Goal: Task Accomplishment & Management: Use online tool/utility

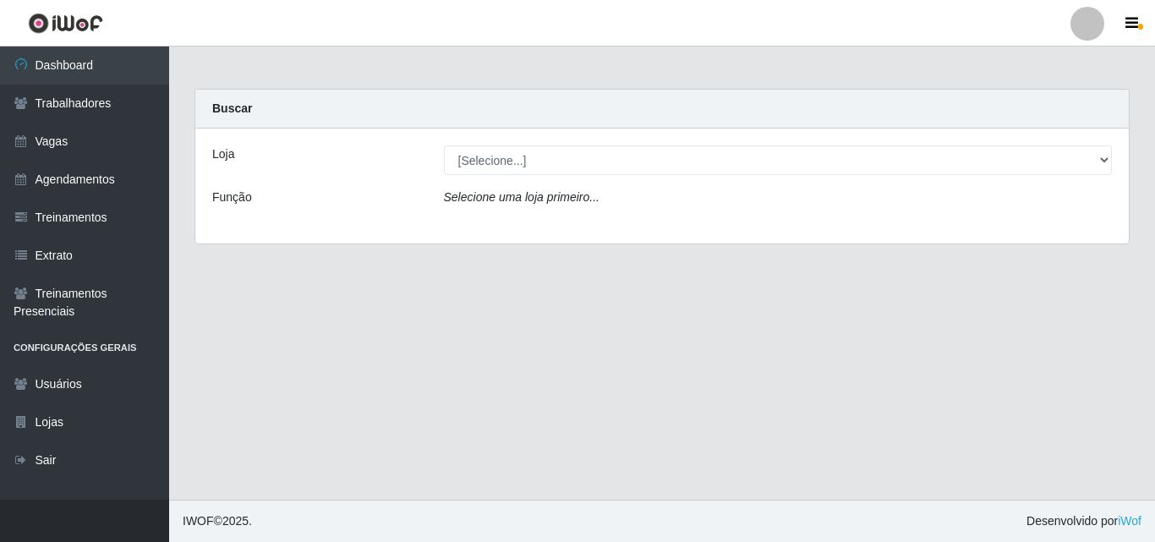
click at [589, 381] on main "Carregando... Buscar Loja [Selecione...] Extremoz Supermercados Função Selecion…" at bounding box center [662, 272] width 986 height 453
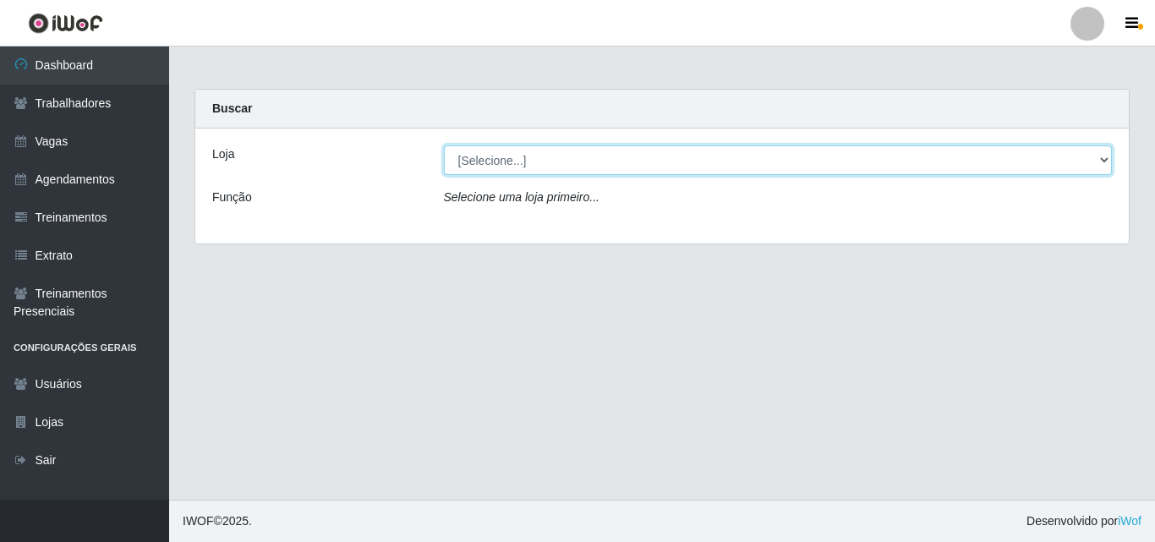
click at [988, 175] on div "Loja [Selecione...] Extremoz Supermercados Função Selecione uma loja primeiro..." at bounding box center [661, 185] width 933 height 115
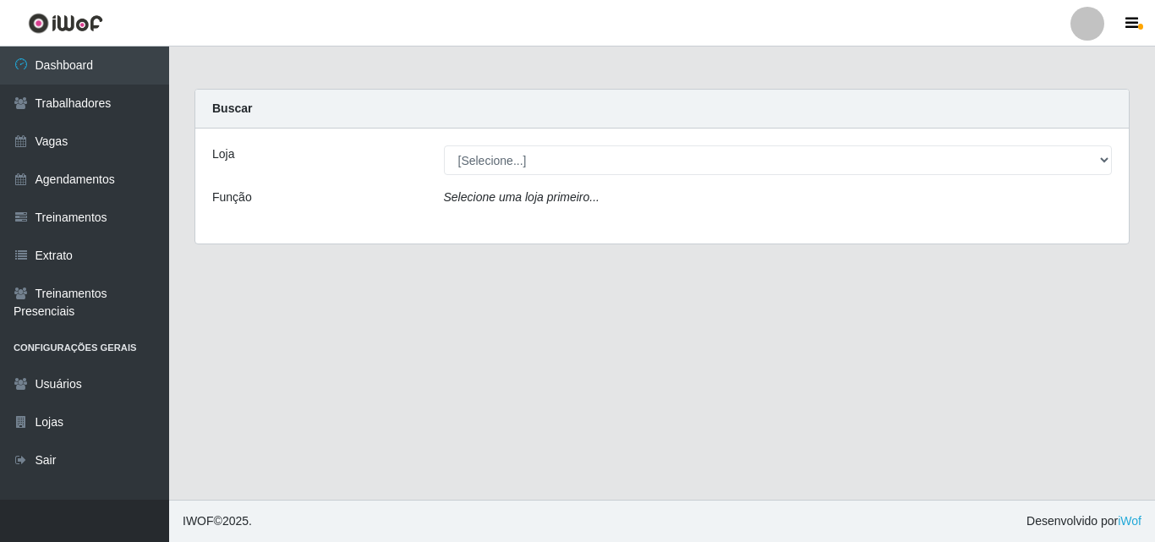
click at [1100, 95] on div "Buscar" at bounding box center [661, 109] width 933 height 39
click at [529, 184] on div "Loja [Selecione...] Extremoz Supermercados Função Selecione uma loja primeiro..." at bounding box center [661, 185] width 933 height 115
click at [528, 202] on icon "Selecione uma loja primeiro..." at bounding box center [522, 197] width 156 height 14
click at [522, 142] on div "Loja [Selecione...] Extremoz Supermercados Função Selecione uma loja primeiro..." at bounding box center [661, 185] width 933 height 115
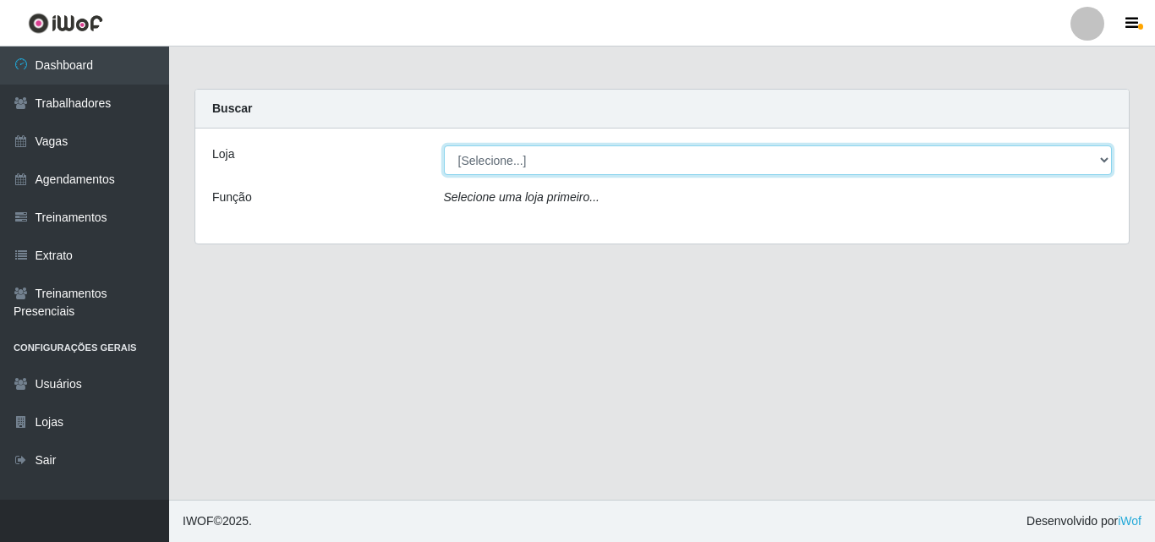
click at [531, 172] on select "[Selecione...] Extremoz Supermercados" at bounding box center [778, 160] width 669 height 30
select select "519"
click at [444, 145] on select "[Selecione...] Extremoz Supermercados" at bounding box center [778, 160] width 669 height 30
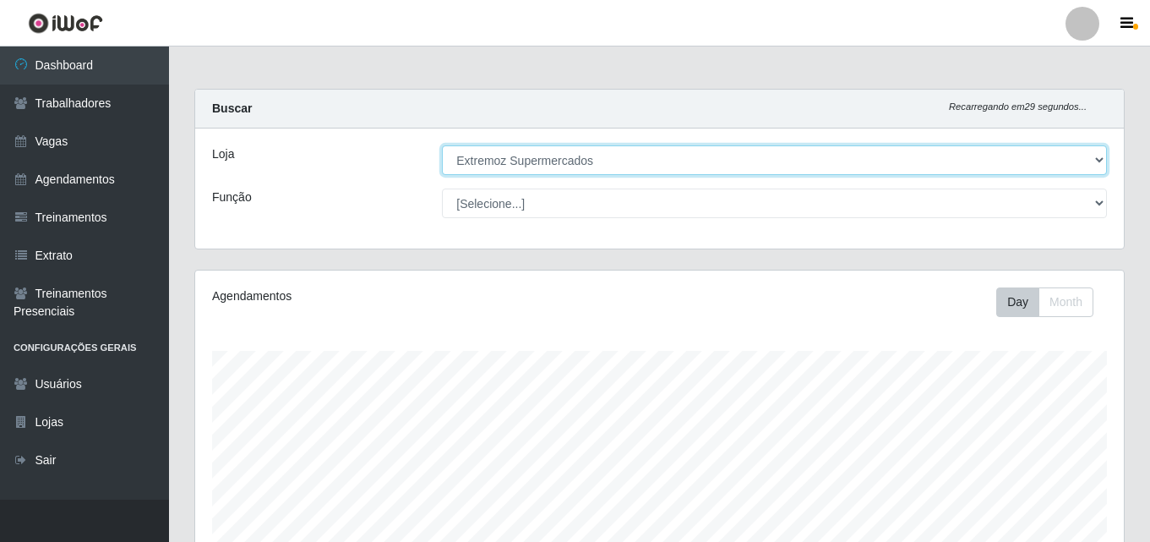
scroll to position [351, 929]
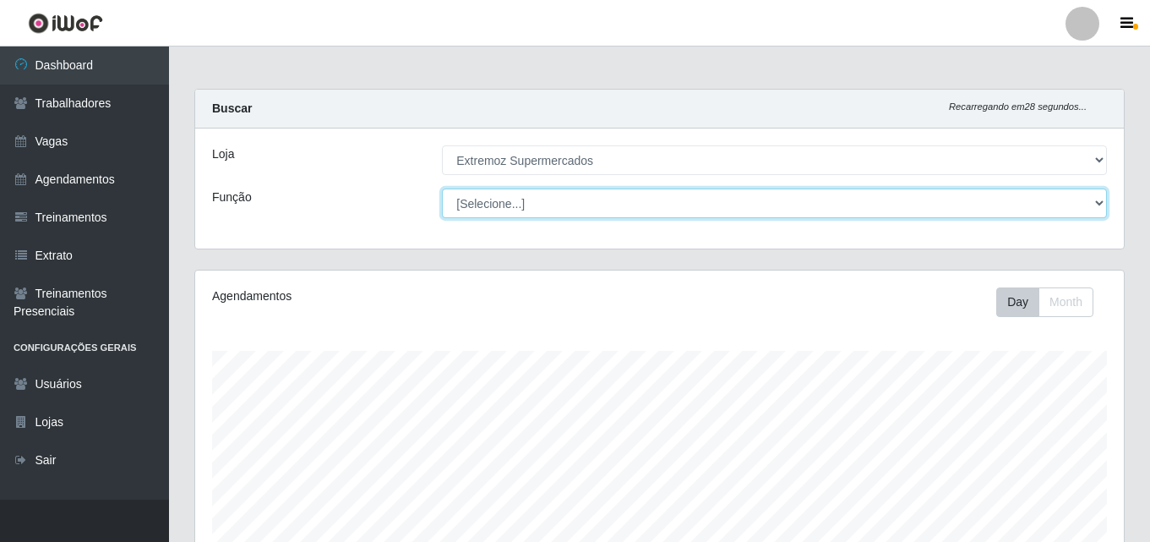
click at [544, 190] on select "[Selecione...] Embalador Embalador + Embalador ++ Operador de Caixa Operador de…" at bounding box center [774, 203] width 665 height 30
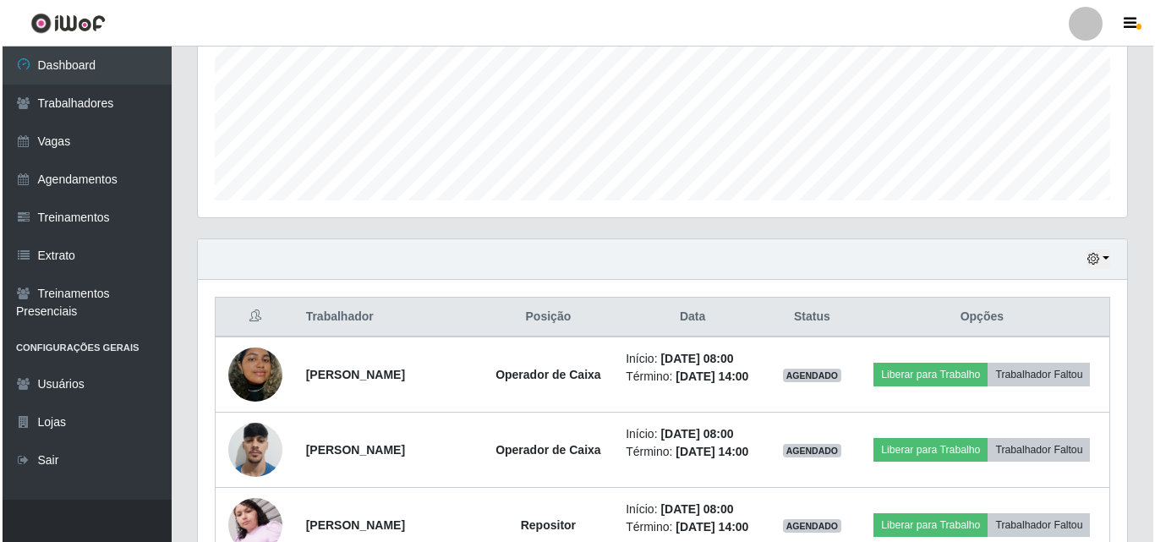
scroll to position [592, 0]
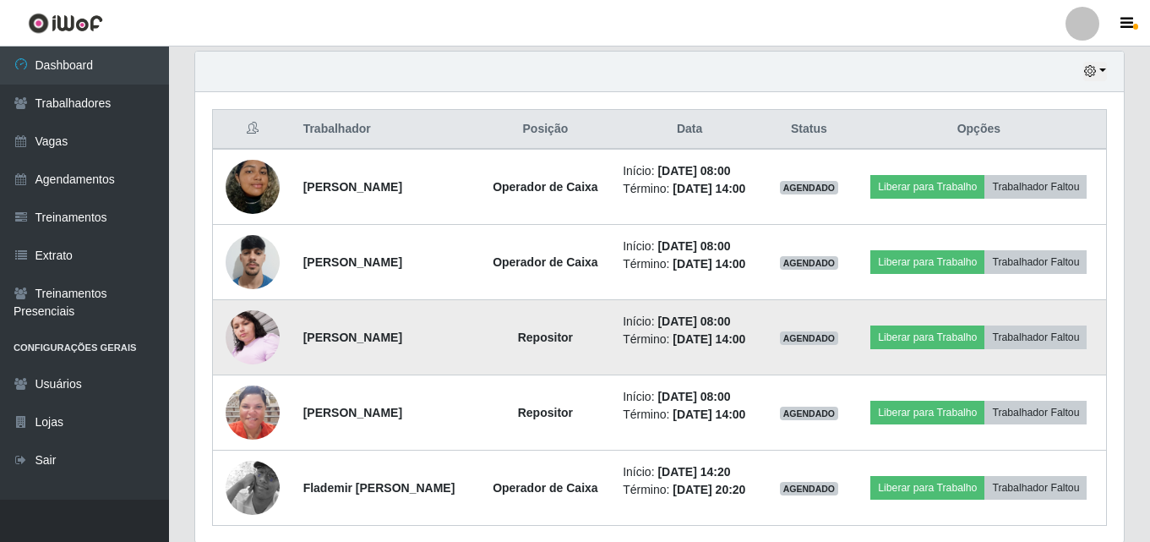
click at [247, 335] on img at bounding box center [253, 337] width 54 height 72
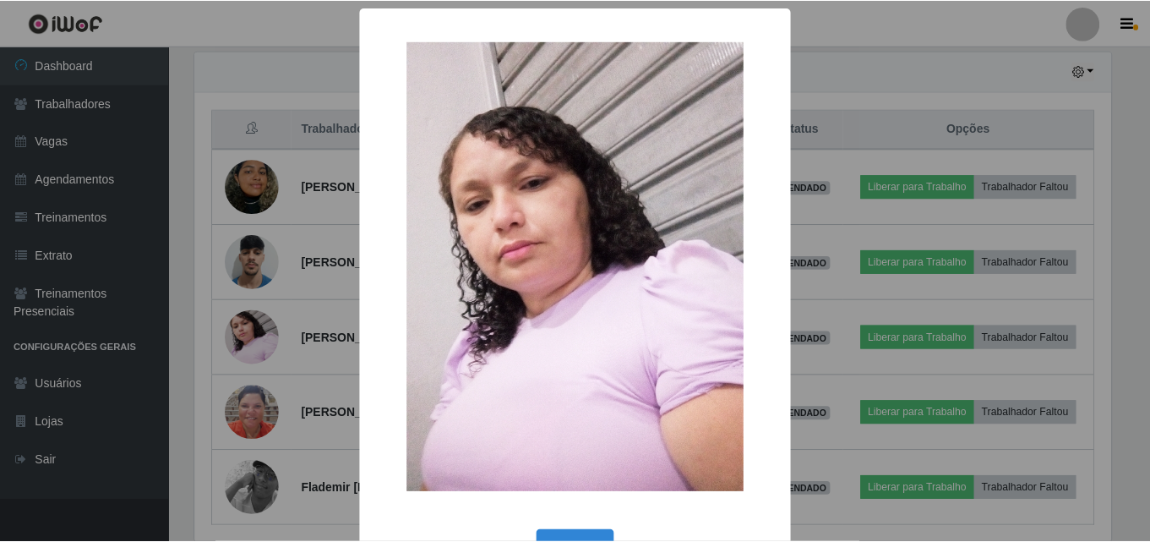
scroll to position [351, 920]
click at [576, 530] on button "OK" at bounding box center [577, 550] width 79 height 40
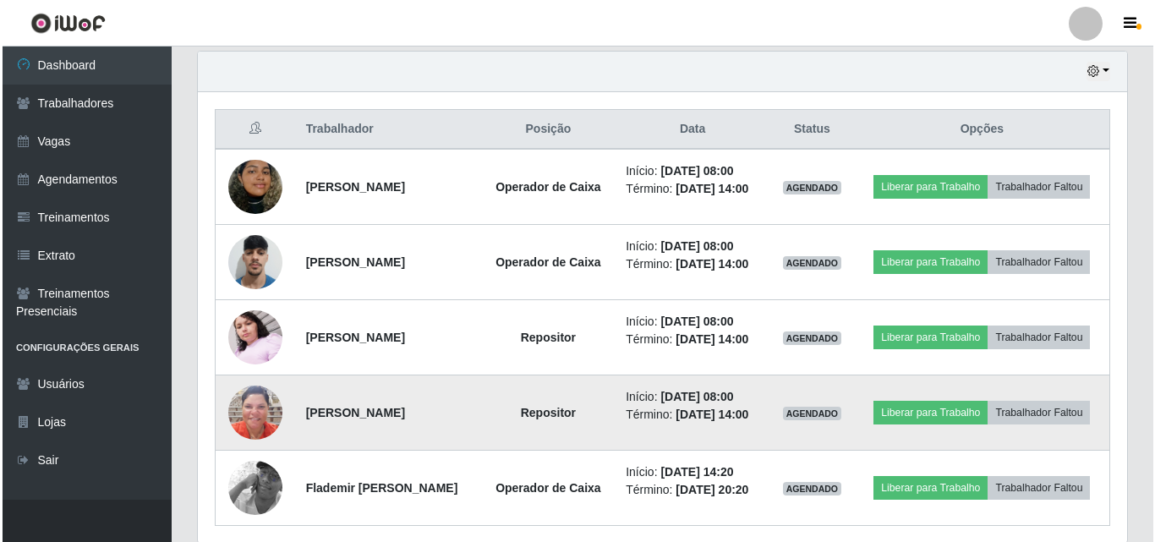
scroll to position [351, 929]
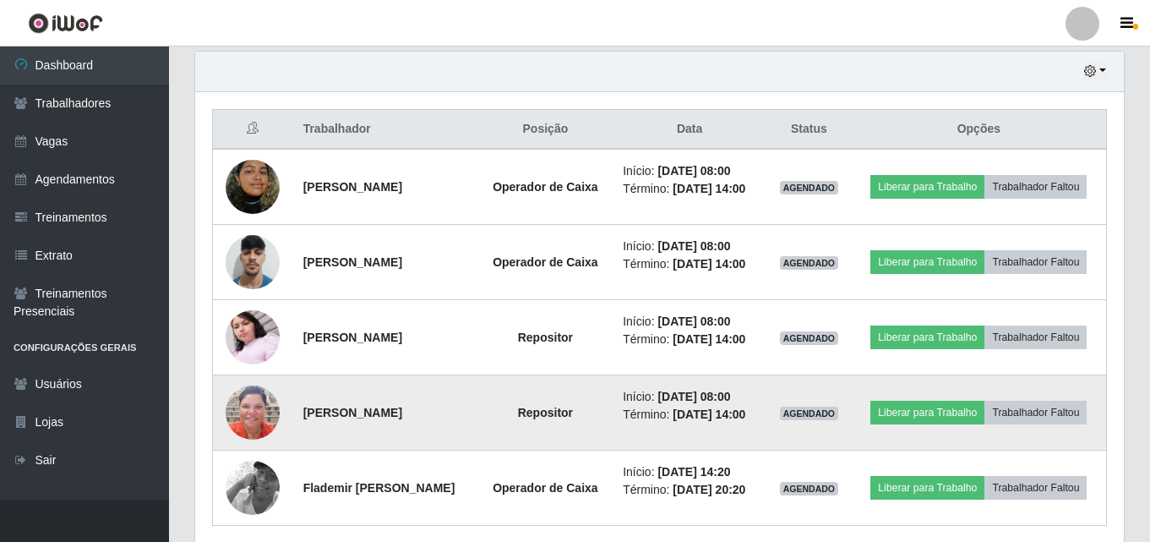
click at [232, 414] on img at bounding box center [253, 412] width 54 height 54
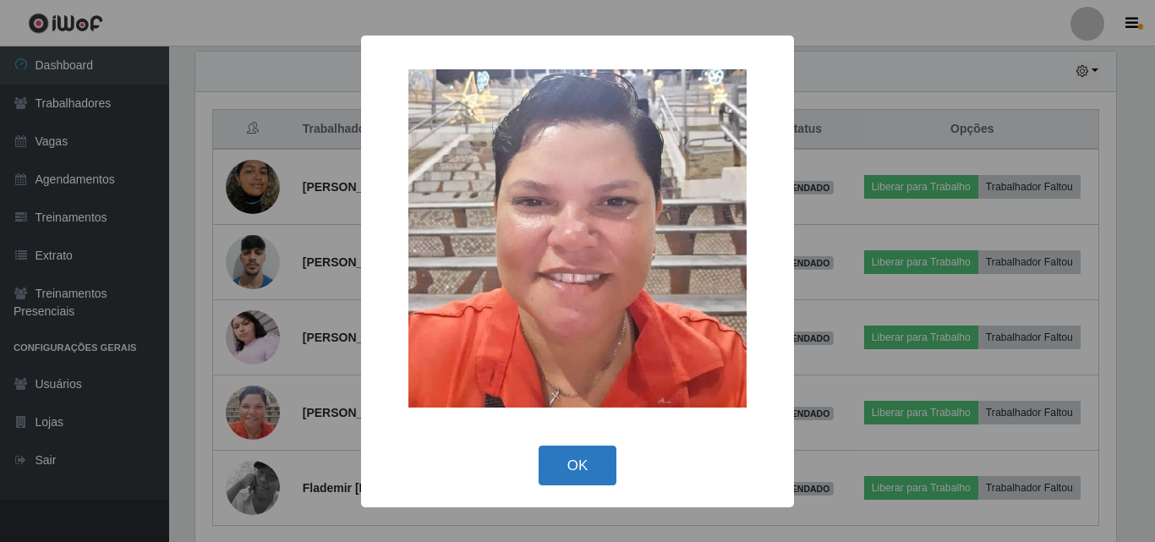
click at [571, 476] on button "OK" at bounding box center [577, 465] width 79 height 40
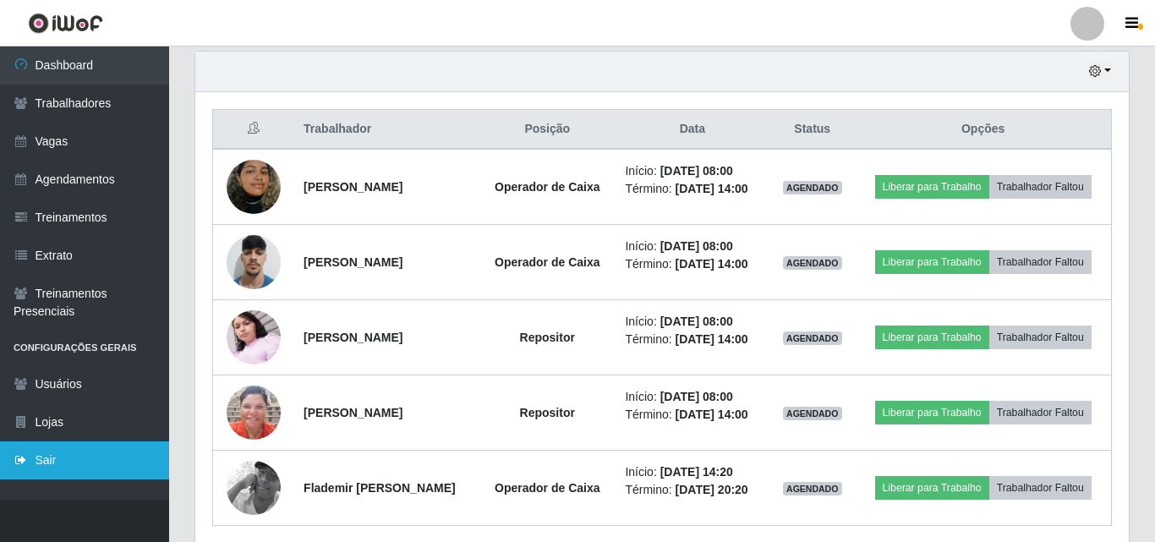
scroll to position [351, 929]
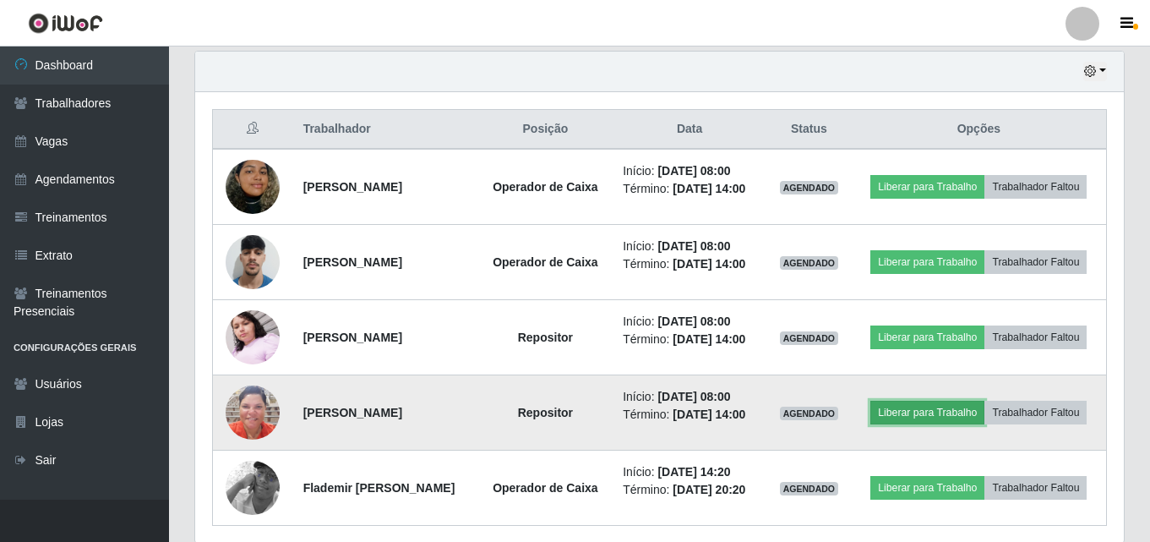
click at [911, 414] on button "Liberar para Trabalho" at bounding box center [928, 413] width 114 height 24
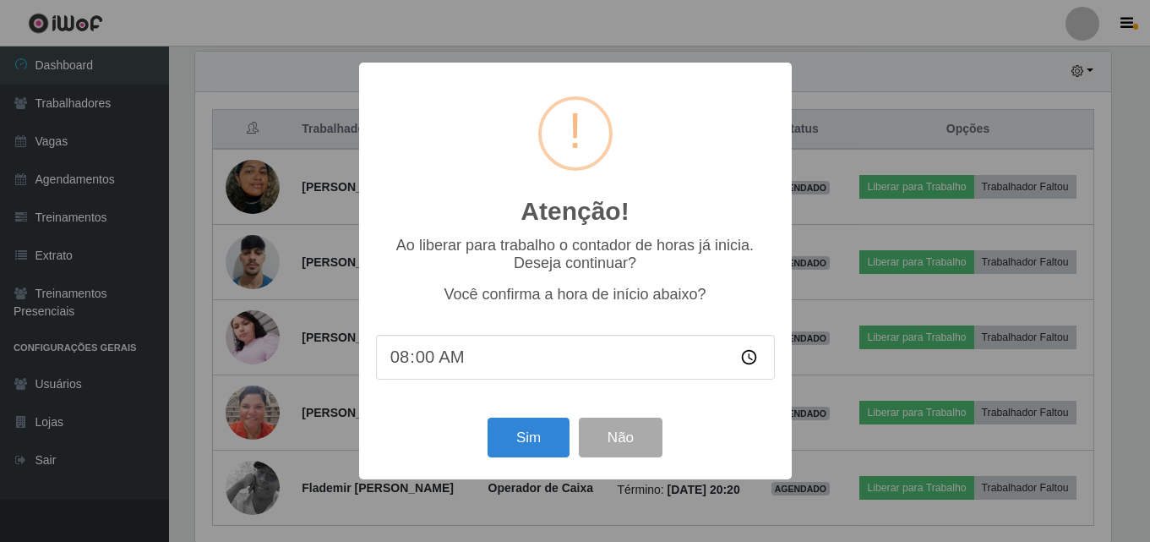
scroll to position [351, 920]
click at [530, 449] on button "Sim" at bounding box center [530, 438] width 82 height 40
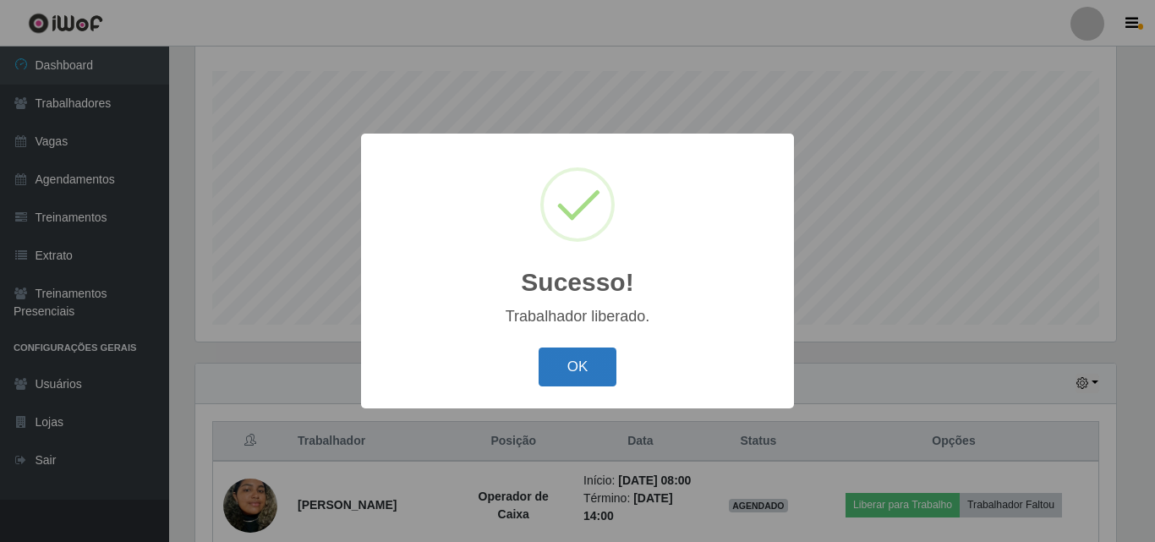
click at [601, 374] on button "OK" at bounding box center [577, 367] width 79 height 40
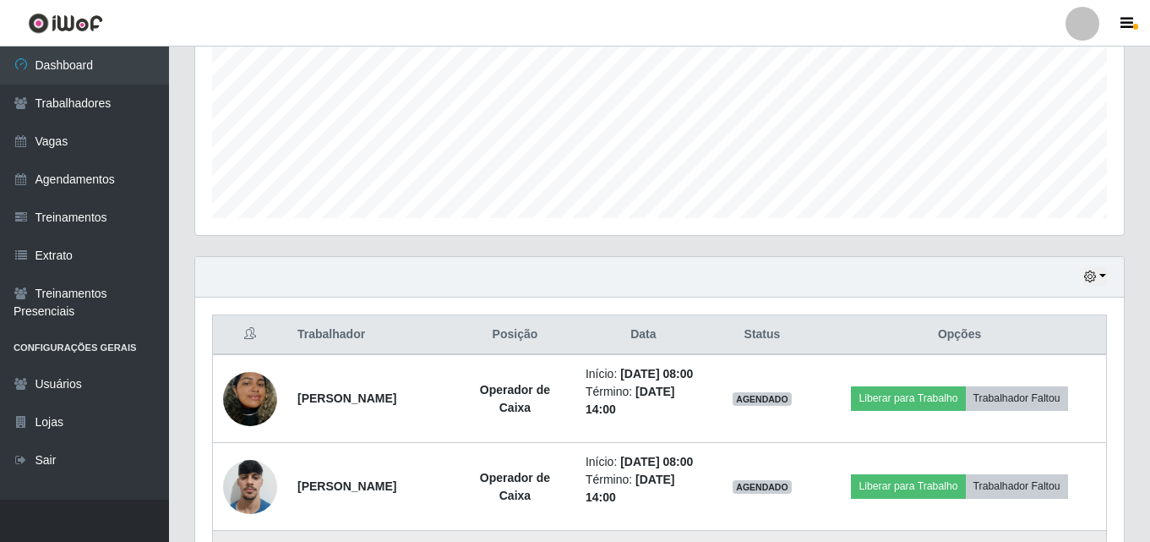
scroll to position [533, 0]
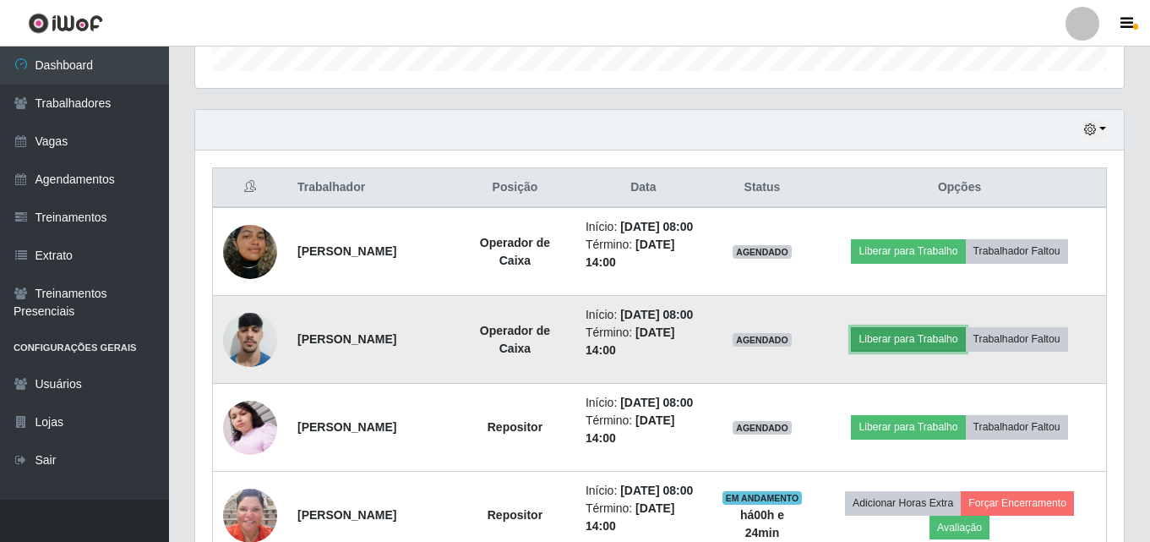
click at [906, 351] on button "Liberar para Trabalho" at bounding box center [908, 339] width 114 height 24
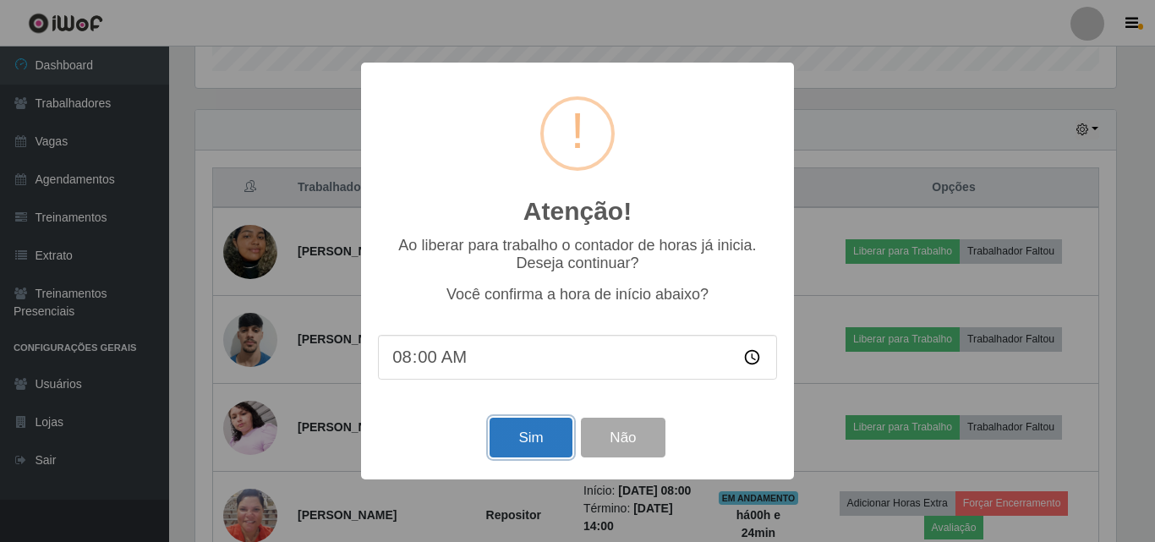
click at [514, 456] on button "Sim" at bounding box center [530, 438] width 82 height 40
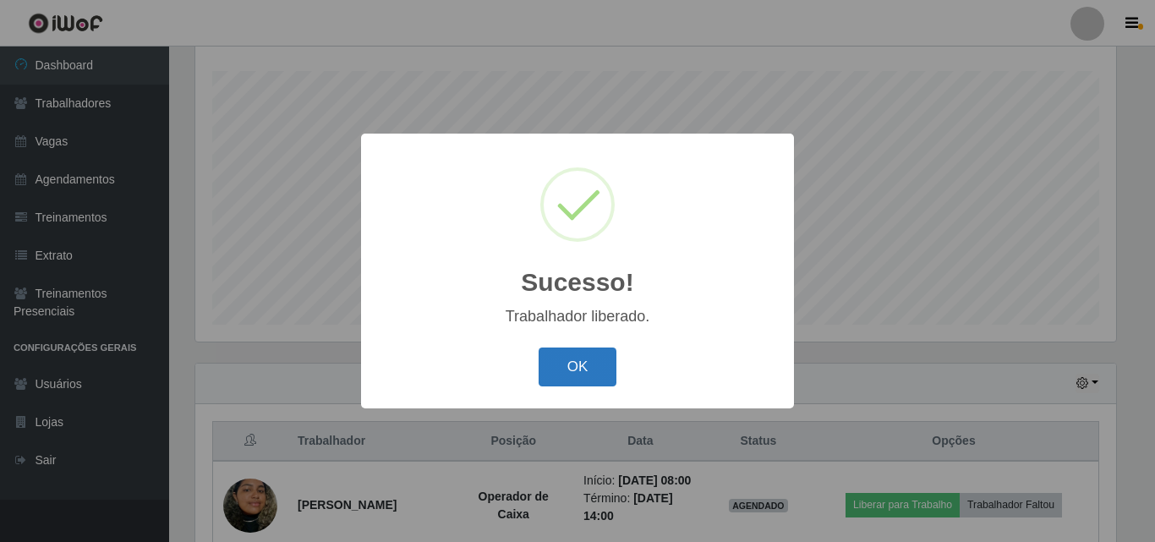
click at [615, 381] on button "OK" at bounding box center [577, 367] width 79 height 40
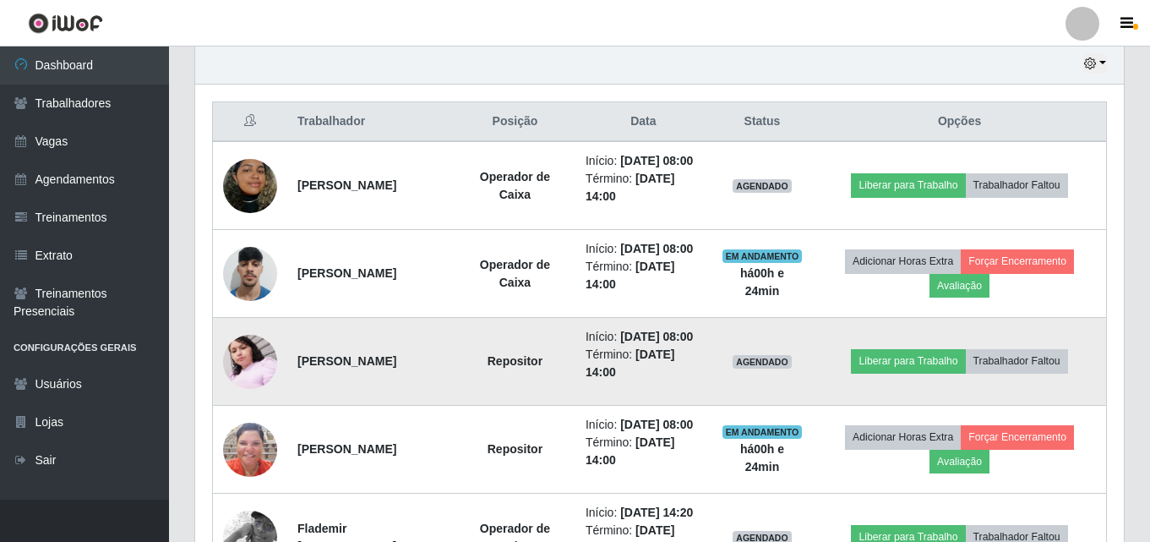
scroll to position [787, 0]
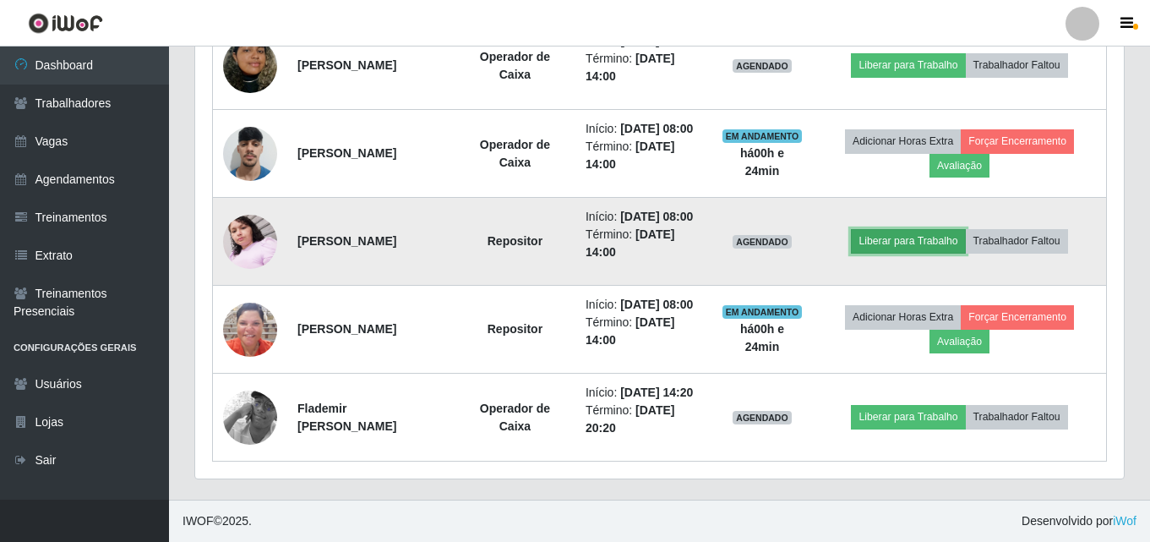
click at [910, 229] on button "Liberar para Trabalho" at bounding box center [908, 241] width 114 height 24
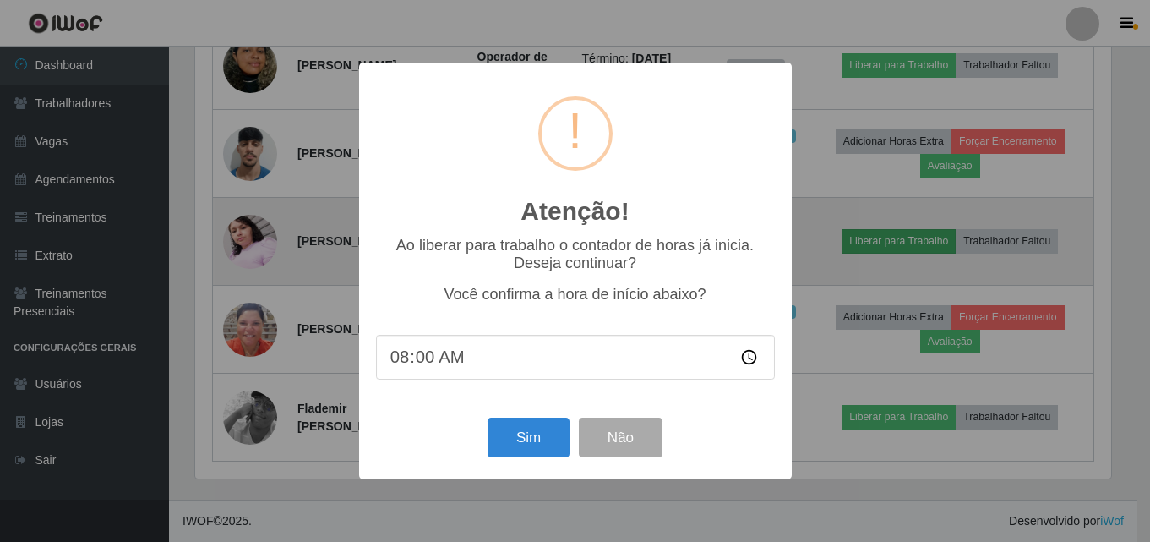
scroll to position [351, 920]
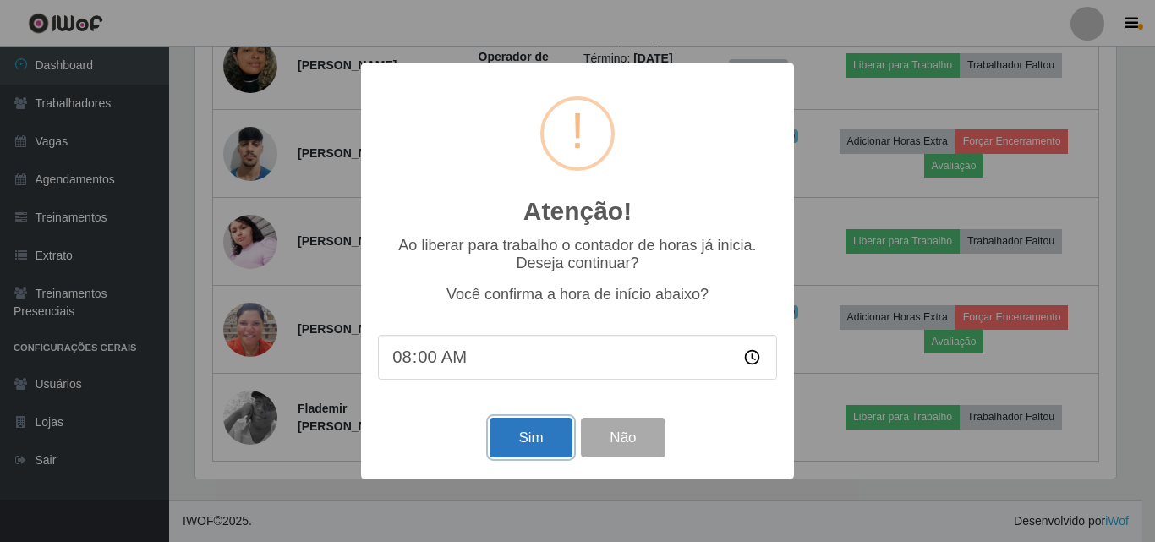
click at [536, 439] on button "Sim" at bounding box center [530, 438] width 82 height 40
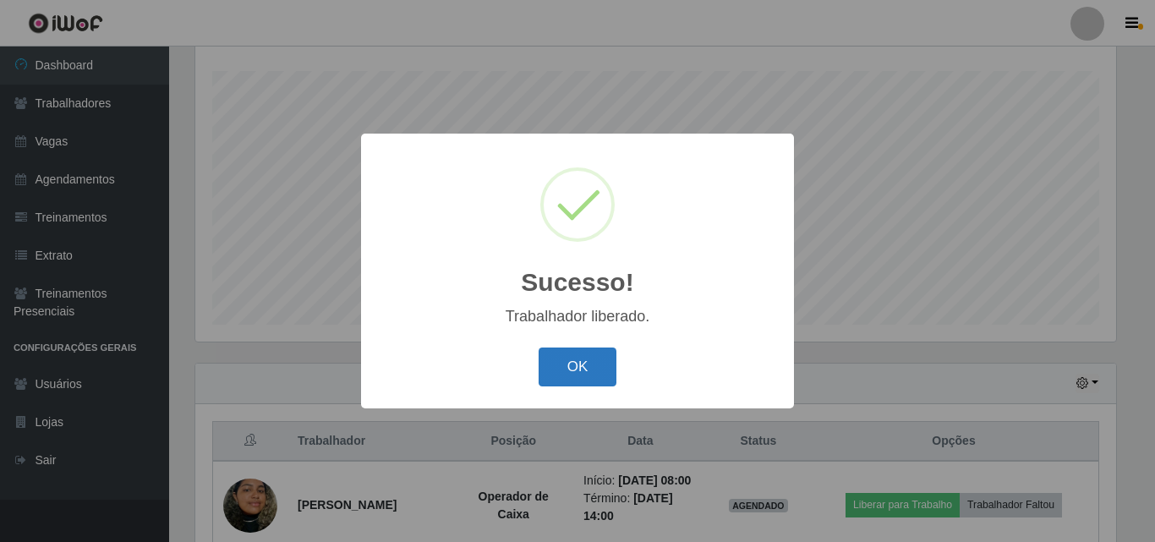
click at [602, 370] on button "OK" at bounding box center [577, 367] width 79 height 40
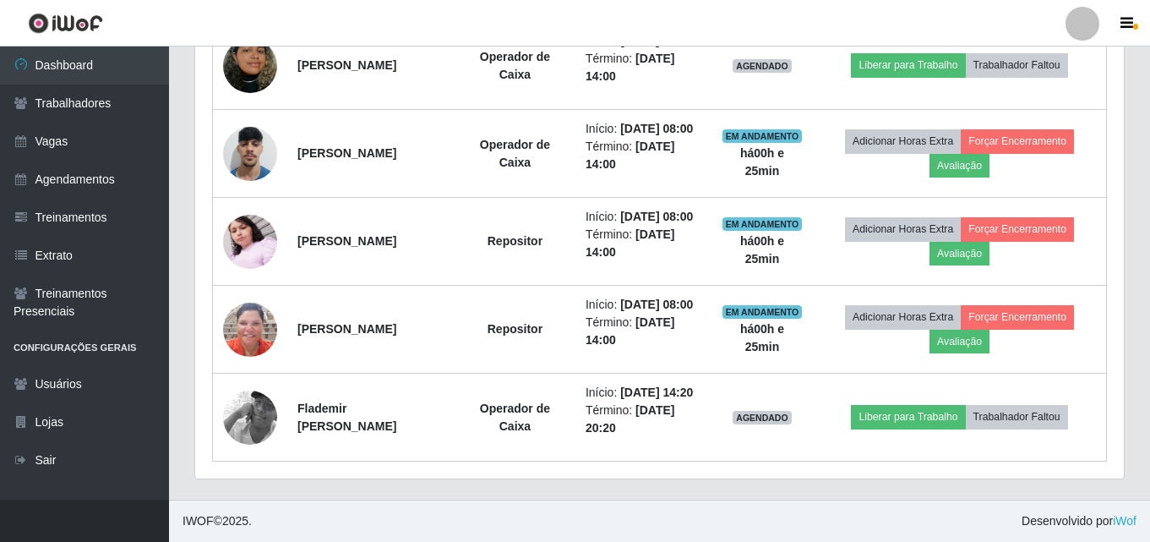
scroll to position [808, 0]
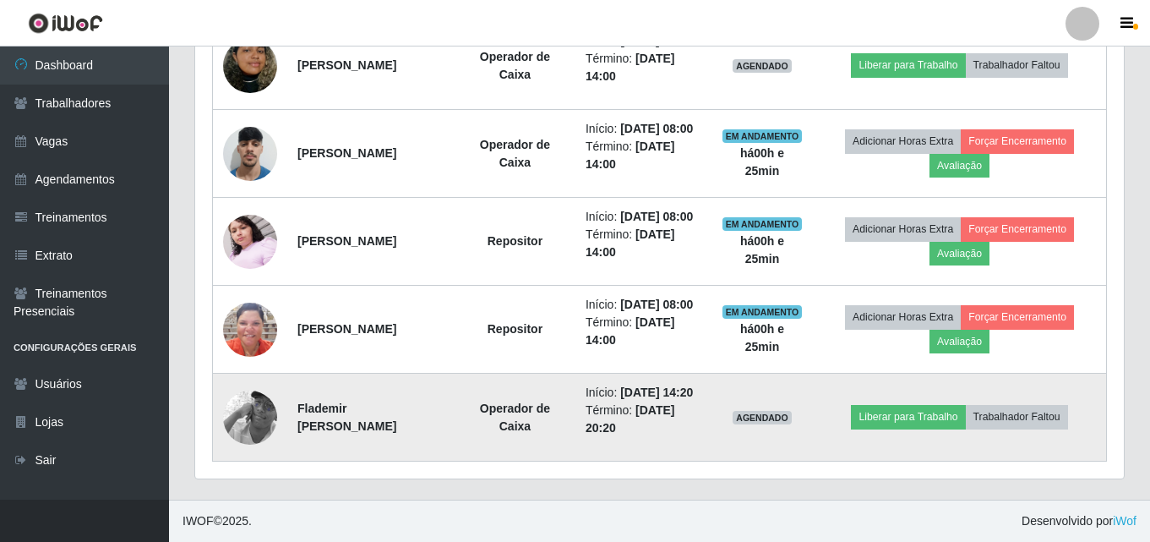
click at [250, 404] on img at bounding box center [250, 417] width 54 height 96
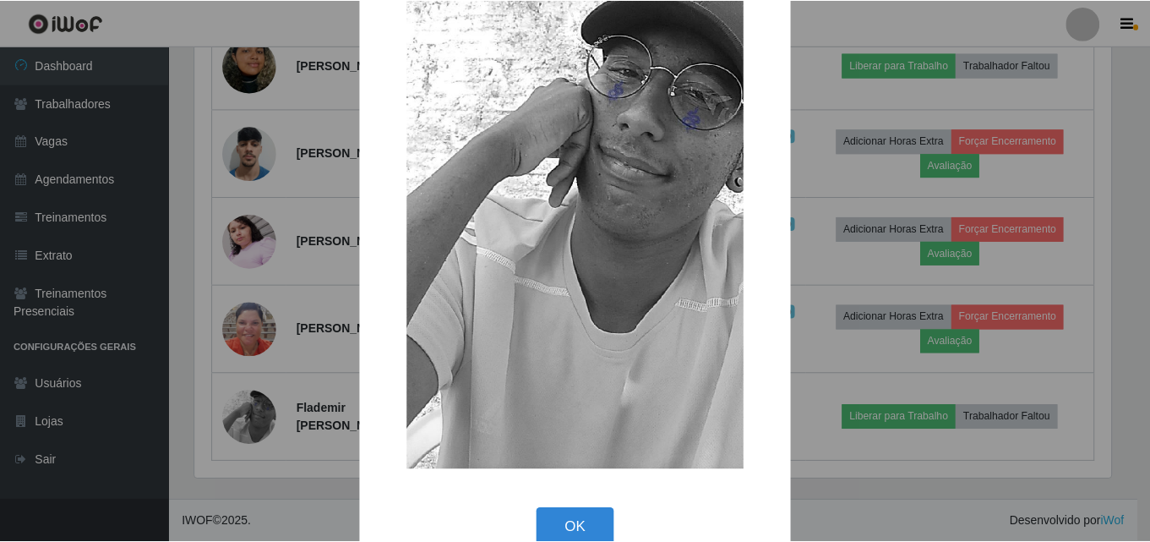
scroll to position [207, 0]
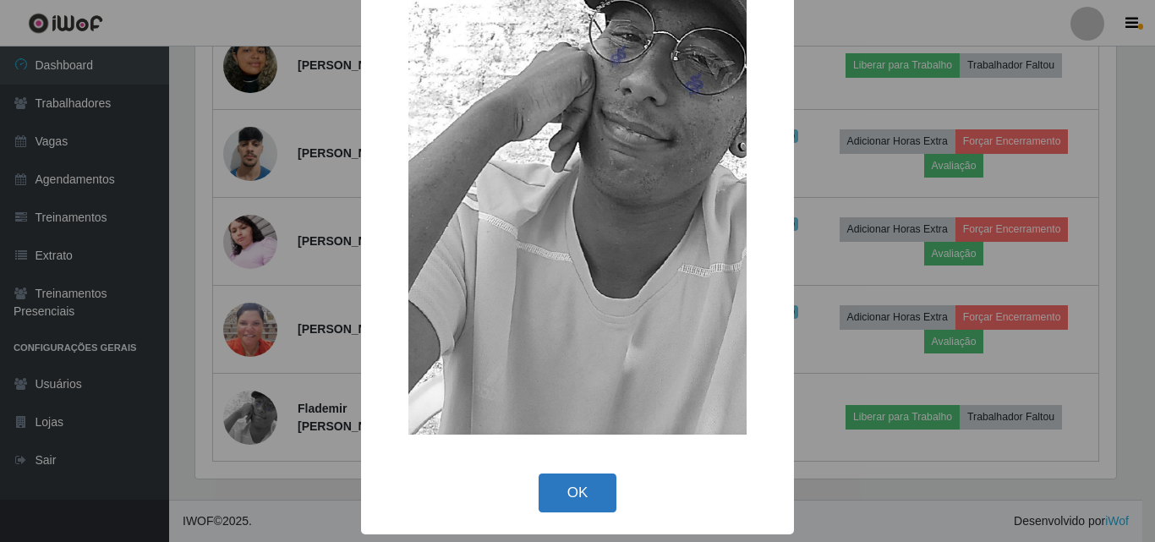
click at [585, 478] on button "OK" at bounding box center [577, 493] width 79 height 40
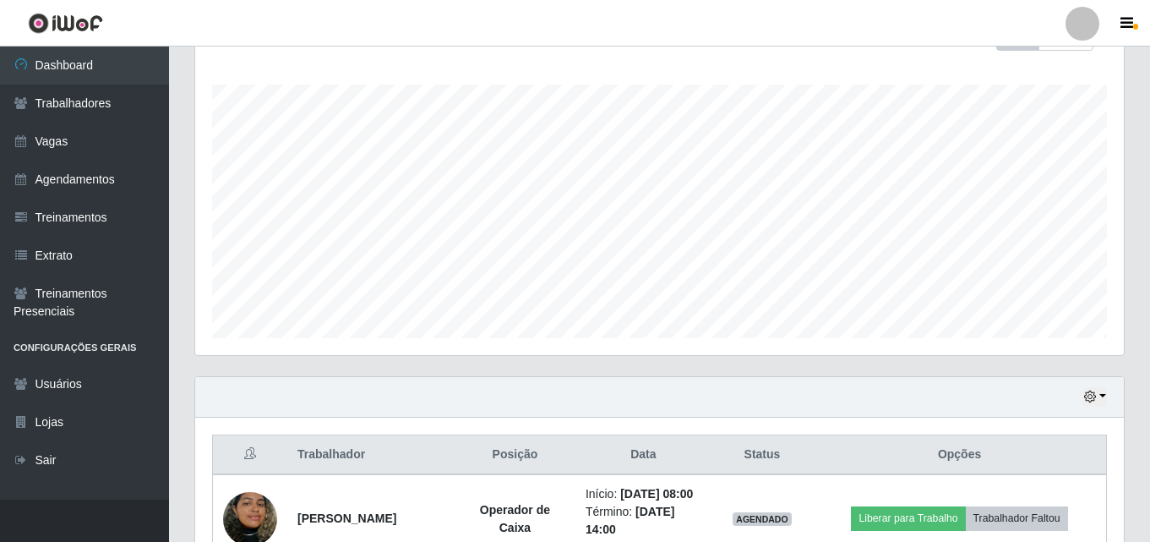
scroll to position [47, 0]
